Goal: Information Seeking & Learning: Learn about a topic

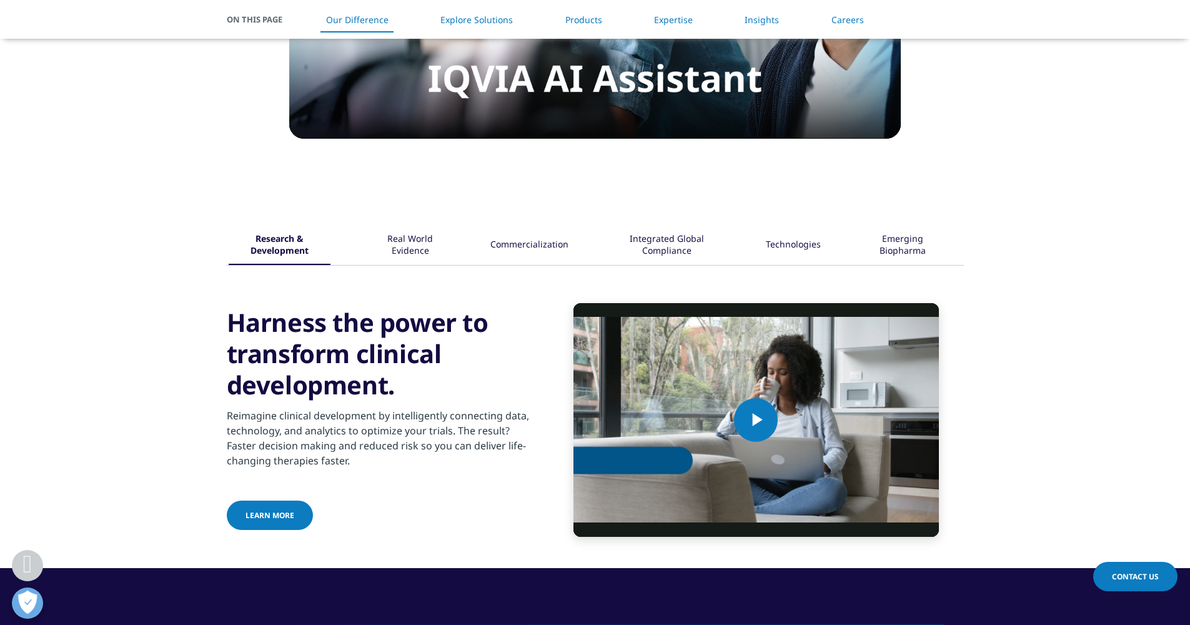
scroll to position [1377, 0]
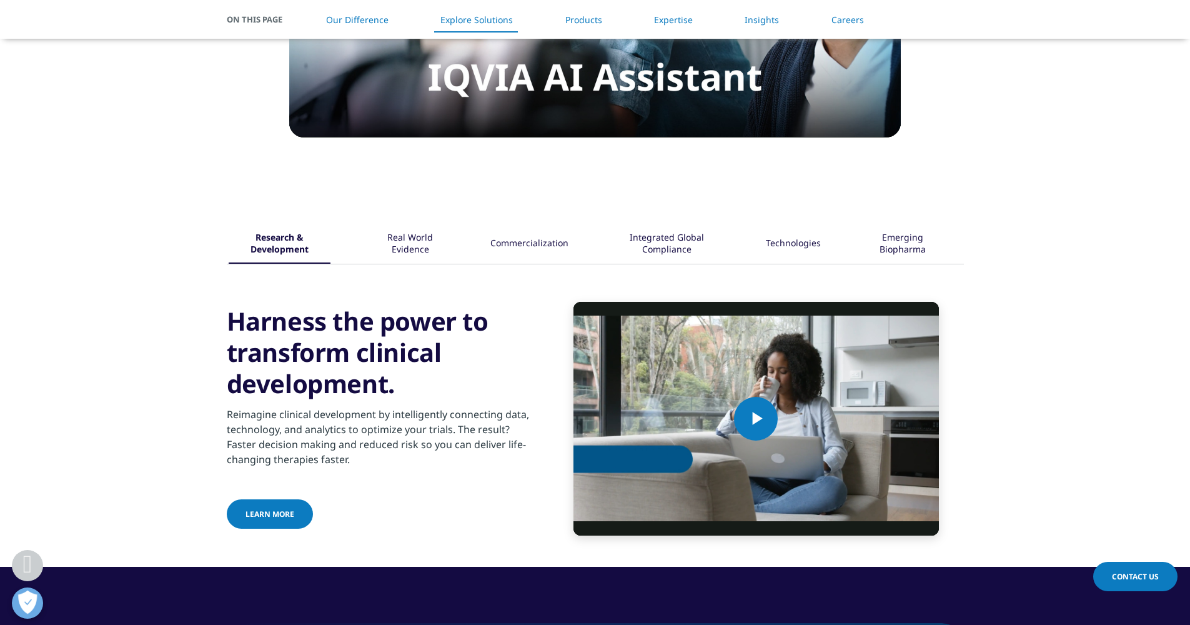
click at [409, 246] on div "Real World Evidence" at bounding box center [410, 244] width 81 height 39
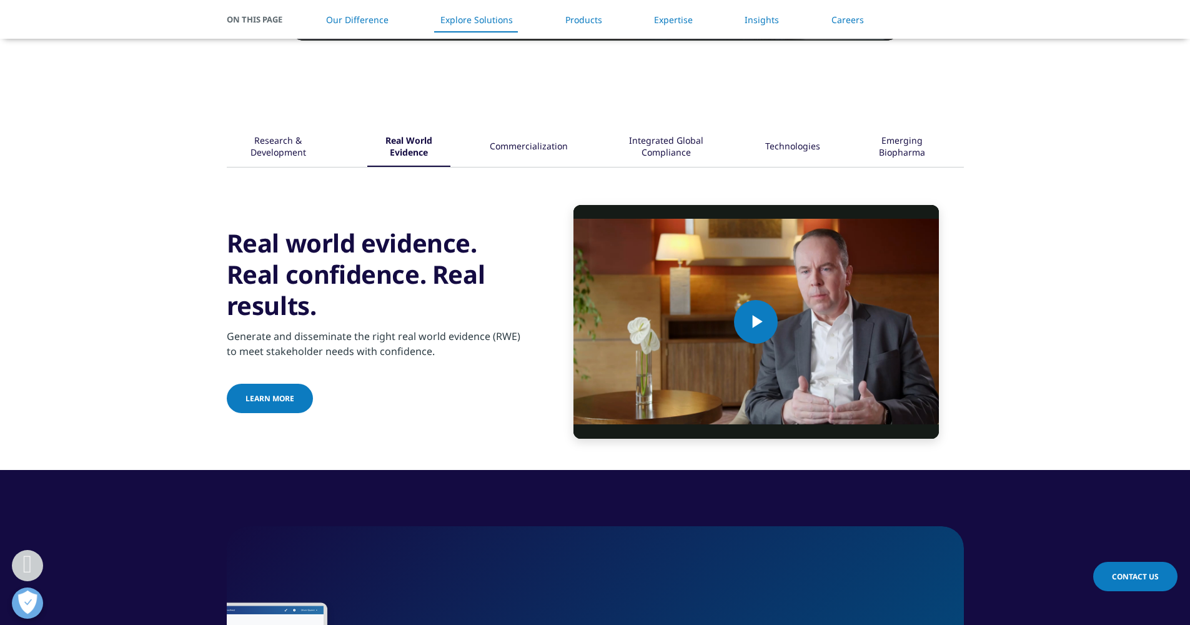
scroll to position [1475, 0]
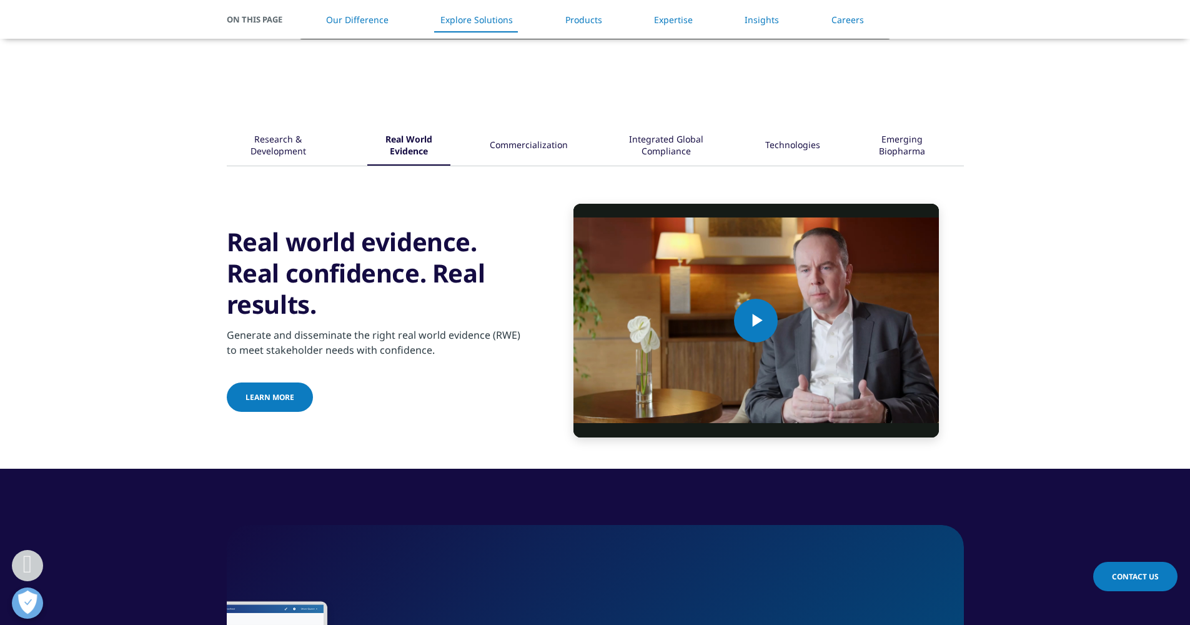
click at [272, 396] on span "Learn More" at bounding box center [270, 397] width 49 height 11
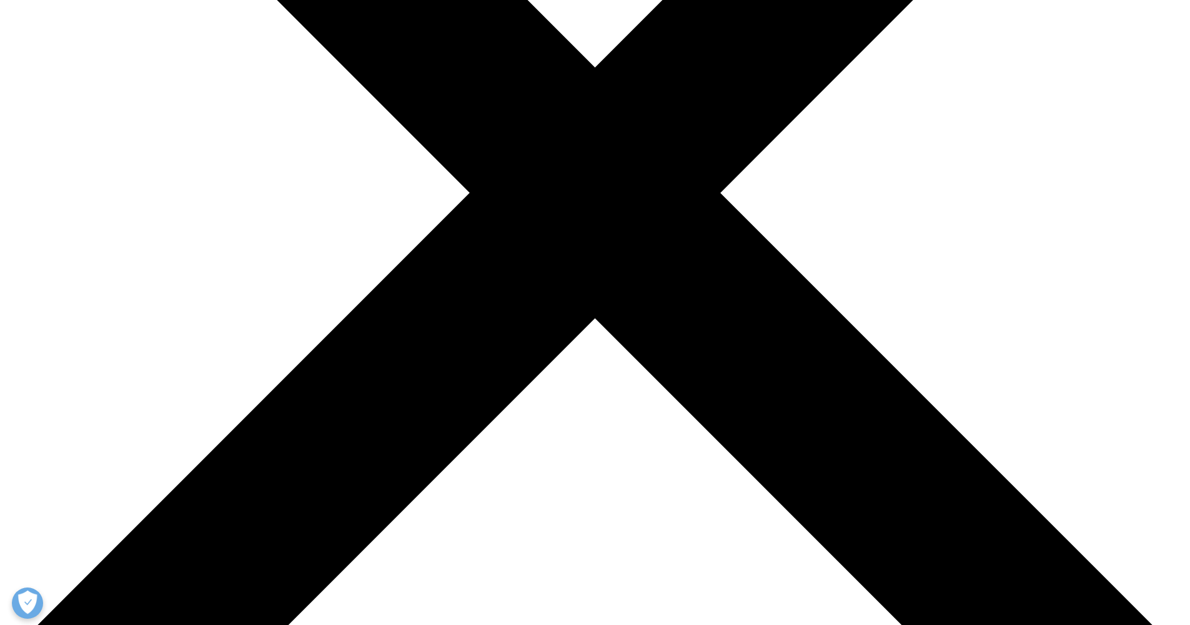
scroll to position [417, 0]
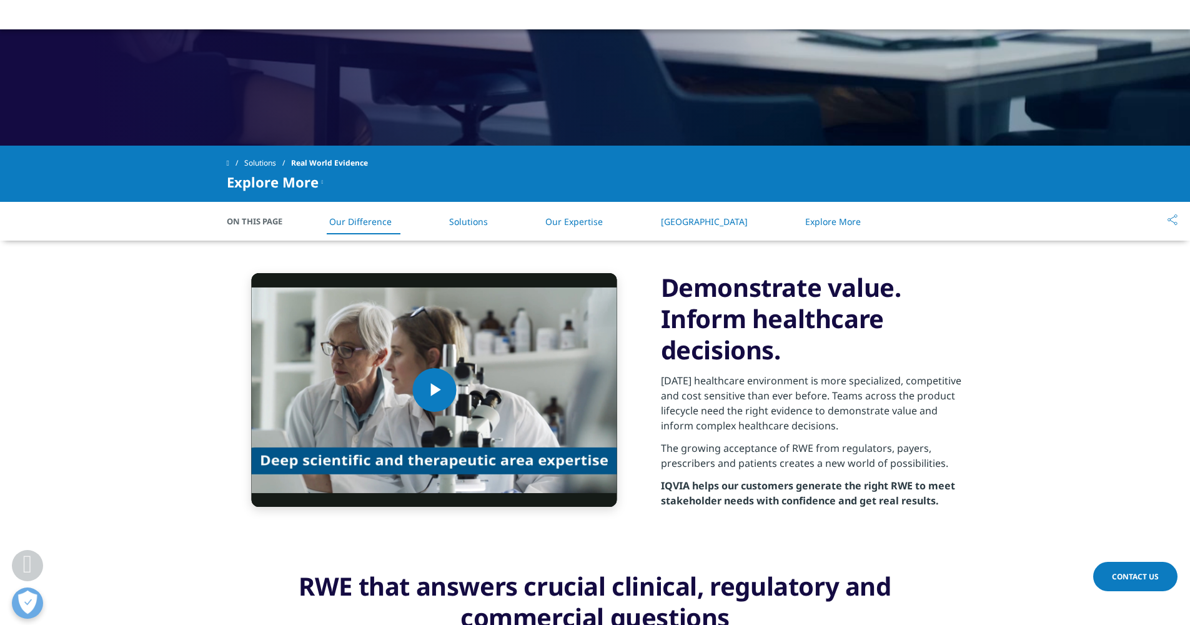
click at [465, 231] on li "Solutions" at bounding box center [469, 221] width 64 height 37
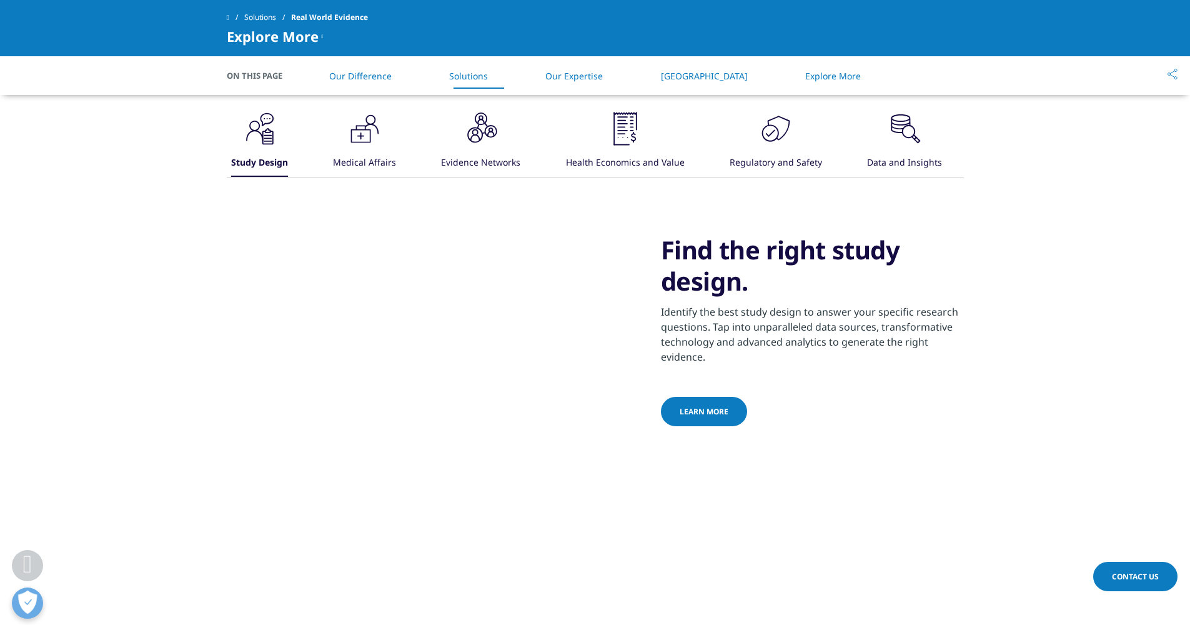
scroll to position [932, 0]
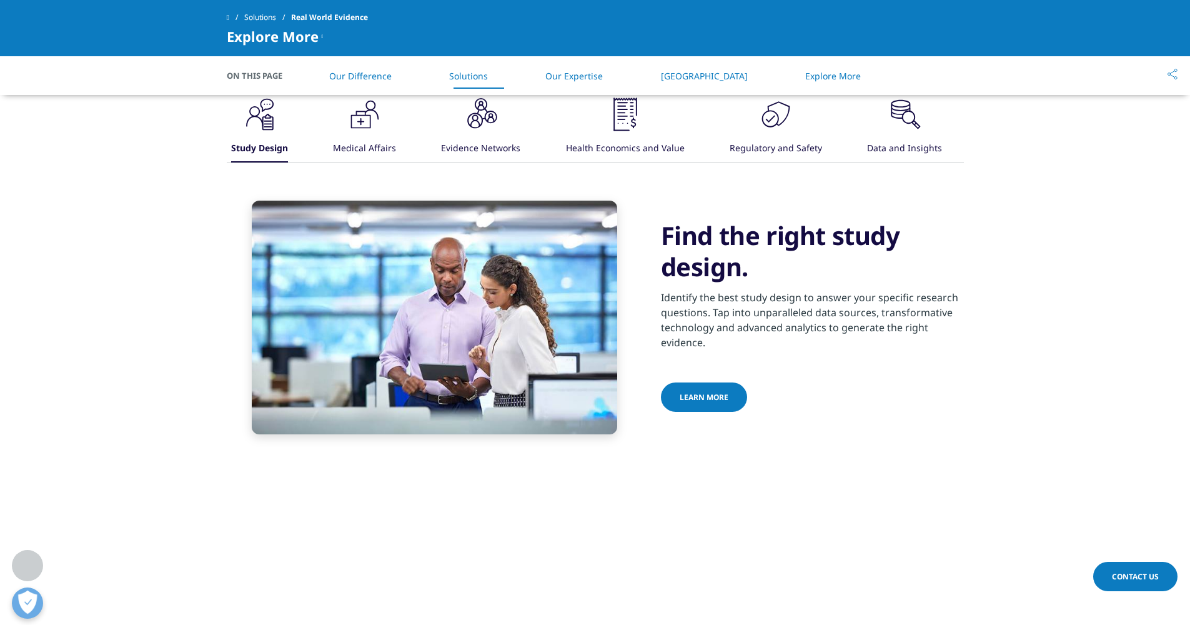
click at [367, 141] on div "Medical Affairs" at bounding box center [364, 149] width 63 height 27
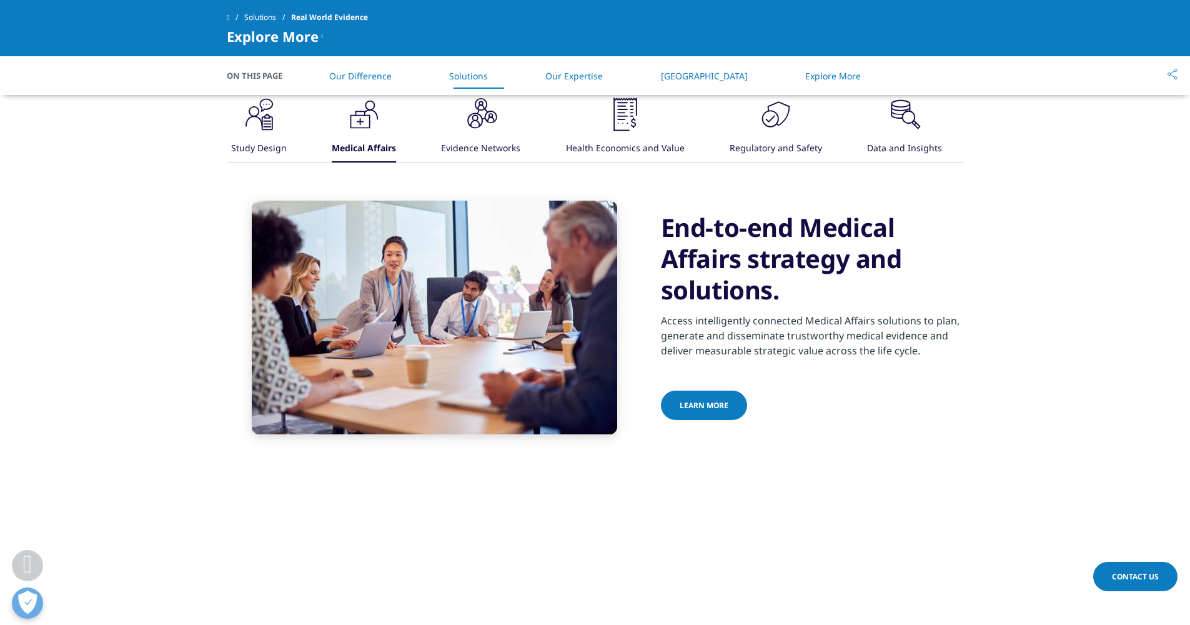
click at [725, 407] on link "Learn more" at bounding box center [704, 405] width 86 height 29
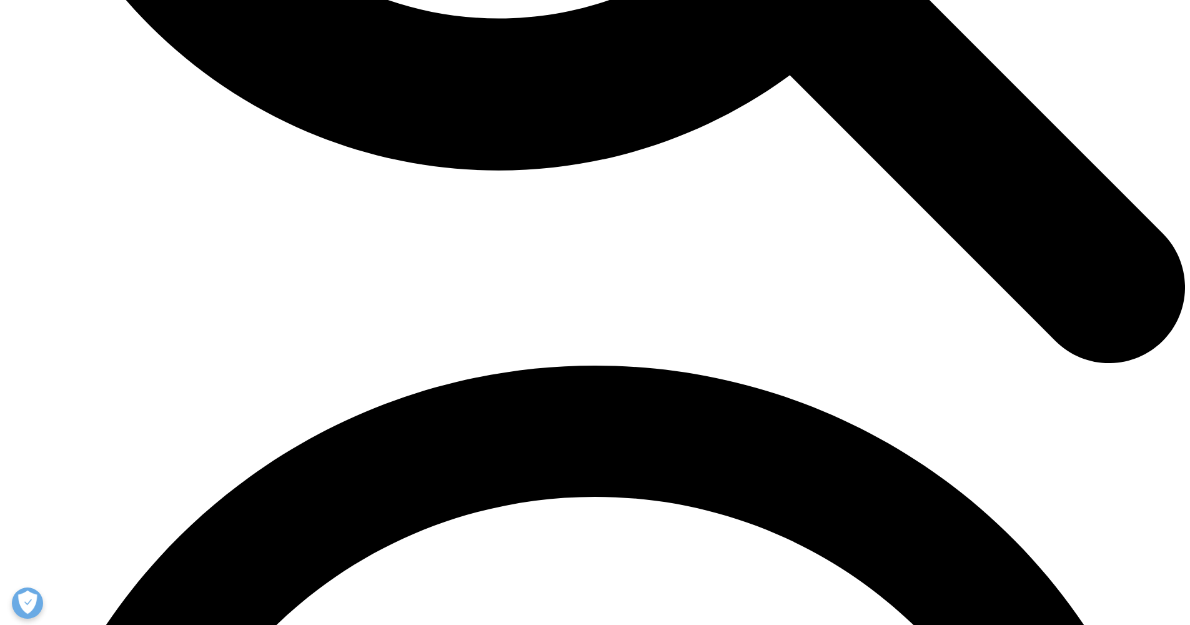
scroll to position [2019, 0]
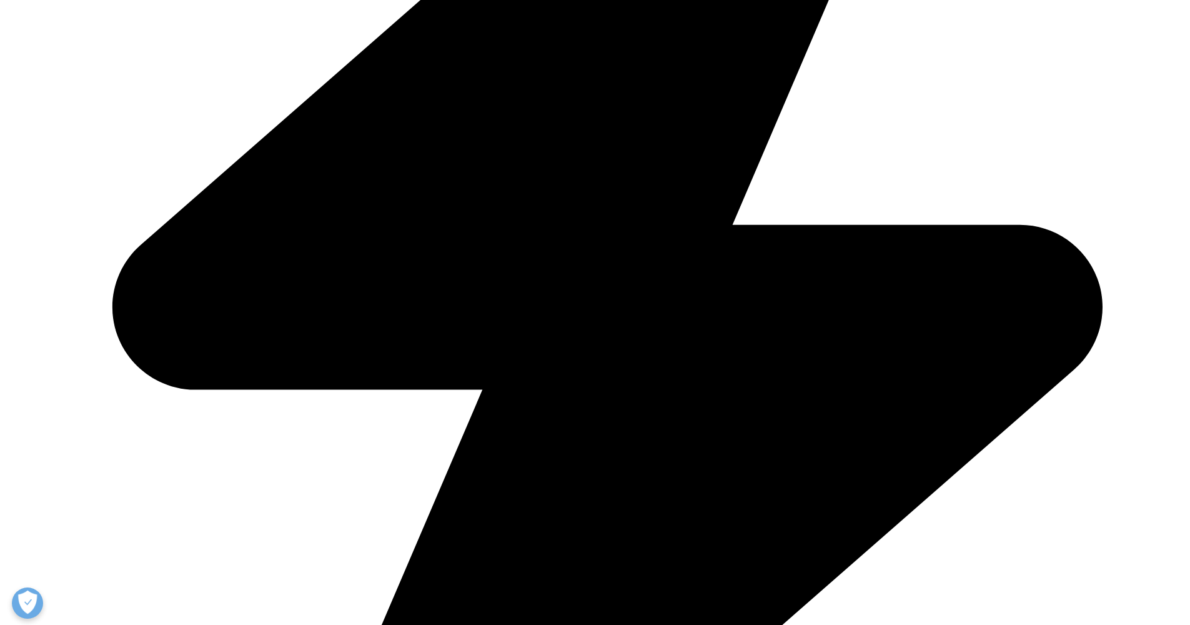
scroll to position [641, 0]
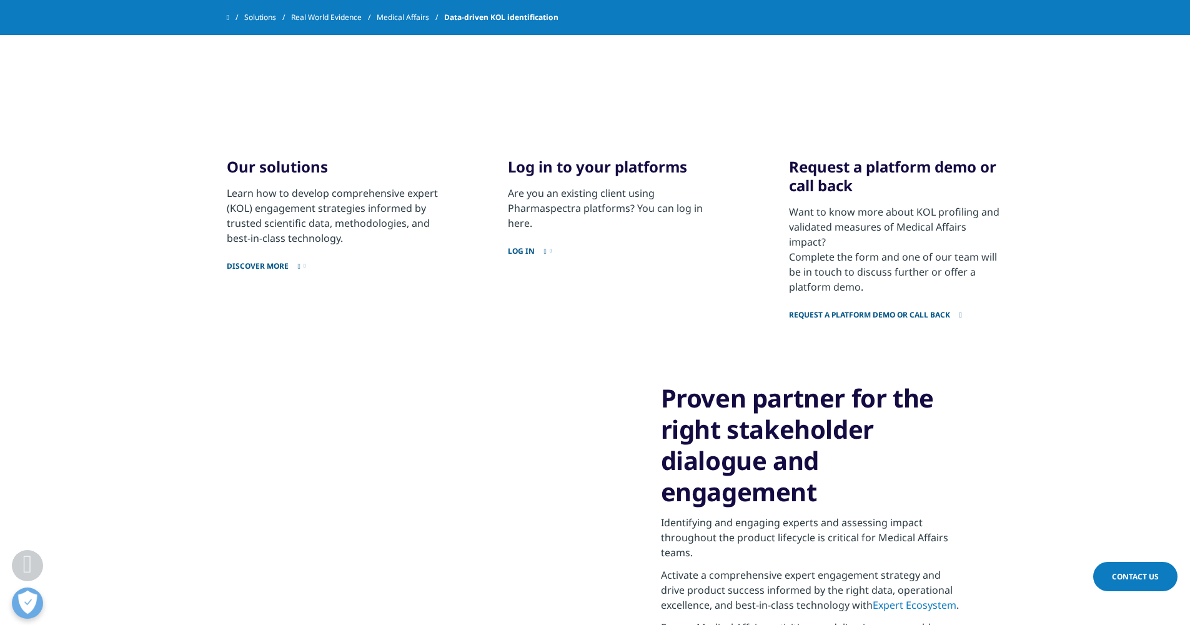
click at [301, 267] on icon at bounding box center [299, 265] width 2 height 7
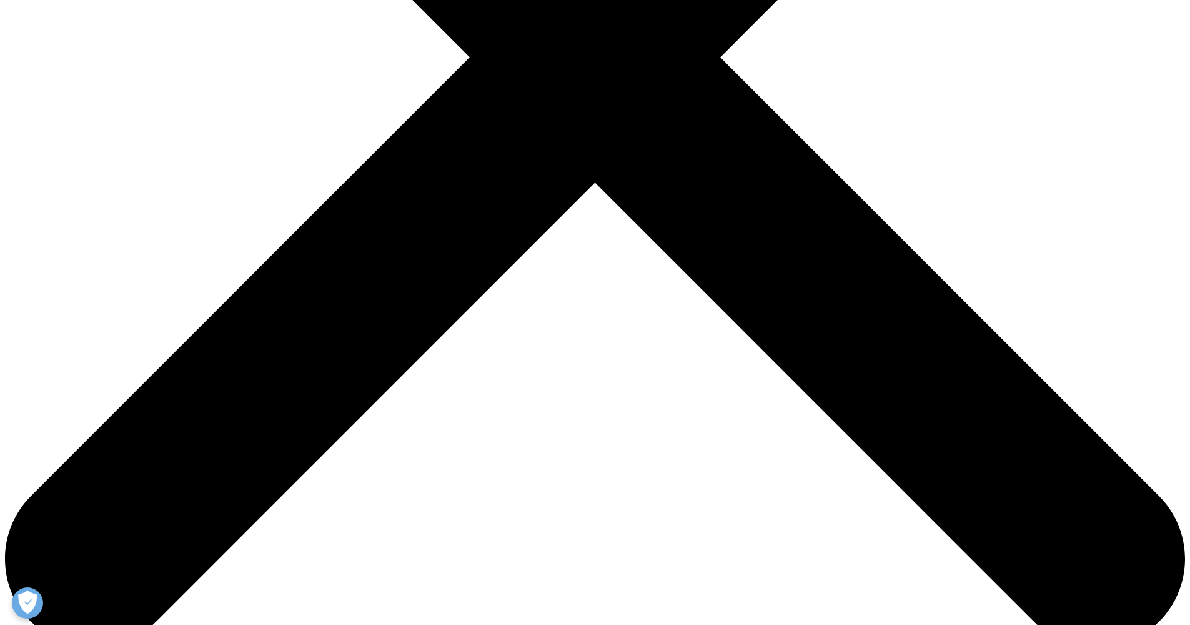
scroll to position [553, 0]
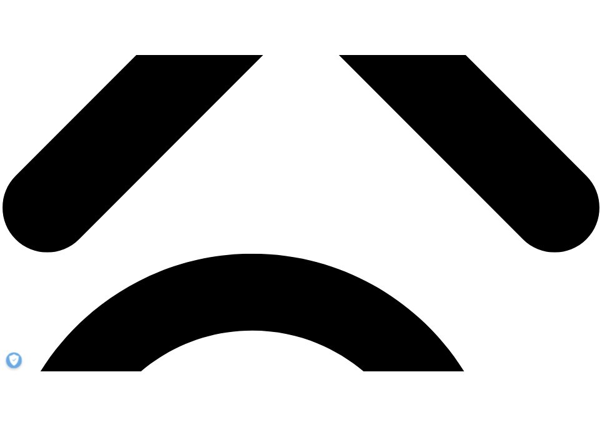
scroll to position [809, 0]
